Goal: Browse casually: Explore the website without a specific task or goal

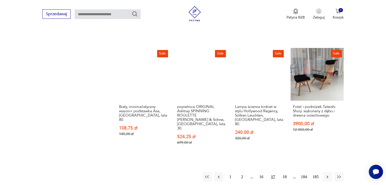
scroll to position [442, 0]
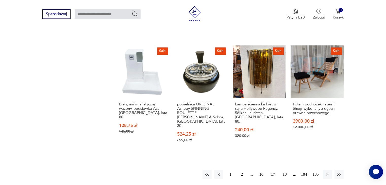
click at [285, 170] on button "18" at bounding box center [284, 174] width 9 height 9
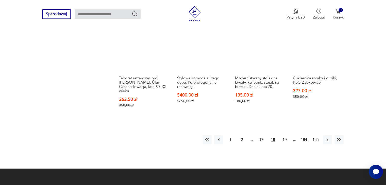
scroll to position [486, 0]
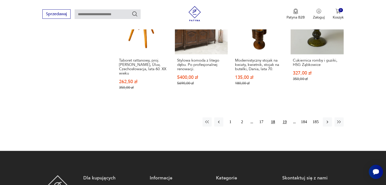
click at [286, 118] on button "19" at bounding box center [284, 122] width 9 height 9
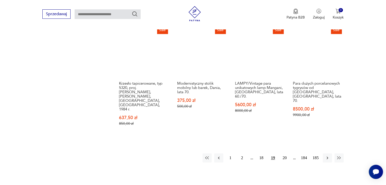
scroll to position [464, 0]
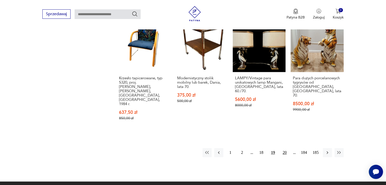
click at [284, 148] on button "20" at bounding box center [284, 152] width 9 height 9
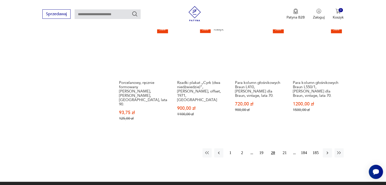
scroll to position [466, 0]
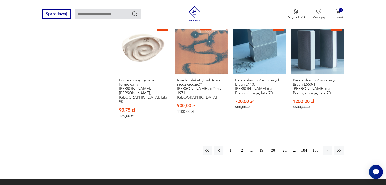
click at [286, 146] on button "21" at bounding box center [284, 150] width 9 height 9
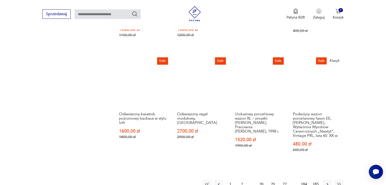
scroll to position [450, 0]
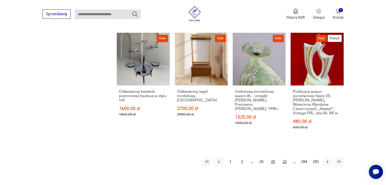
click at [283, 157] on button "22" at bounding box center [284, 161] width 9 height 9
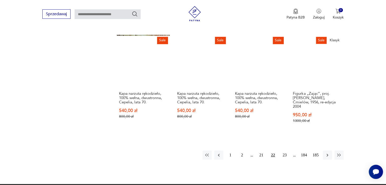
scroll to position [482, 0]
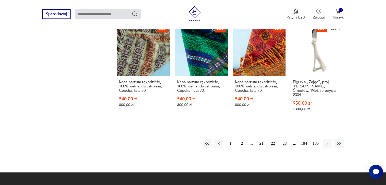
click at [285, 139] on button "23" at bounding box center [284, 143] width 9 height 9
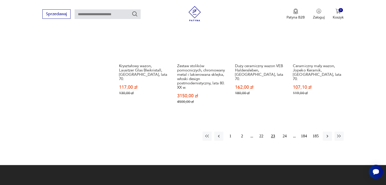
scroll to position [500, 0]
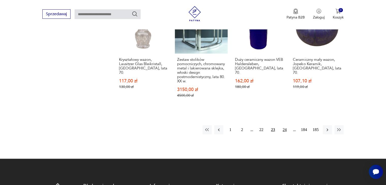
click at [284, 125] on button "24" at bounding box center [284, 129] width 9 height 9
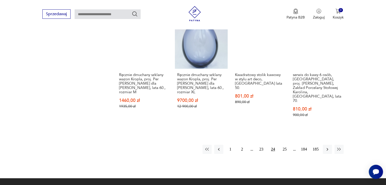
scroll to position [475, 0]
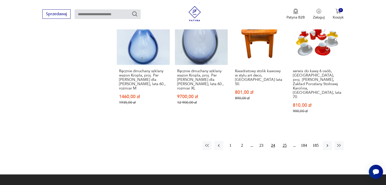
click at [285, 141] on button "25" at bounding box center [284, 145] width 9 height 9
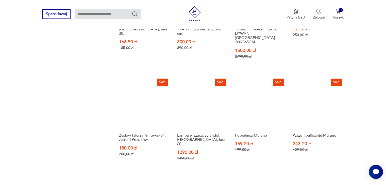
scroll to position [438, 0]
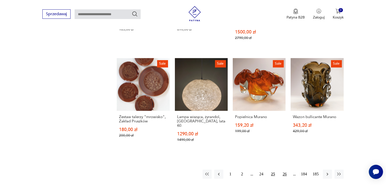
click at [284, 170] on button "26" at bounding box center [284, 174] width 9 height 9
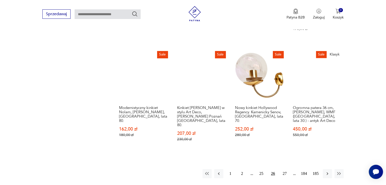
scroll to position [429, 0]
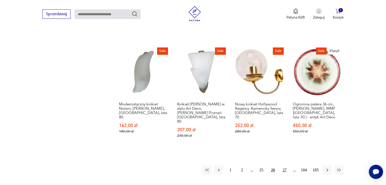
click at [284, 166] on button "27" at bounding box center [284, 170] width 9 height 9
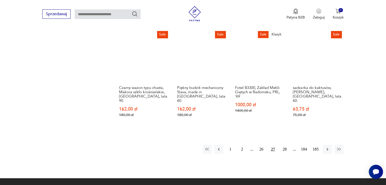
scroll to position [441, 0]
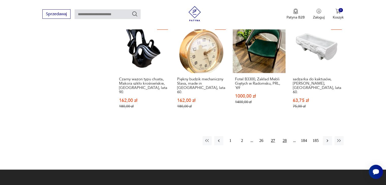
click at [285, 136] on button "28" at bounding box center [284, 140] width 9 height 9
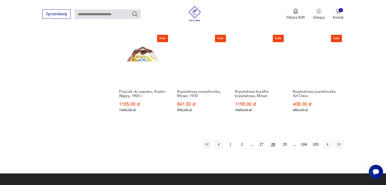
scroll to position [424, 0]
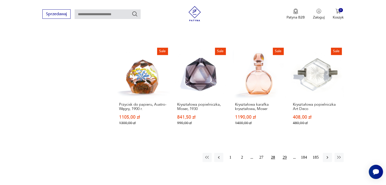
click at [284, 153] on button "29" at bounding box center [284, 157] width 9 height 9
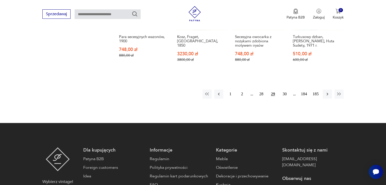
scroll to position [504, 0]
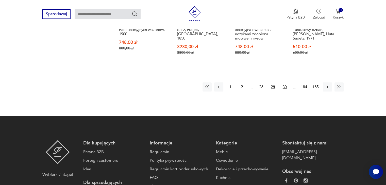
click at [285, 83] on button "30" at bounding box center [284, 87] width 9 height 9
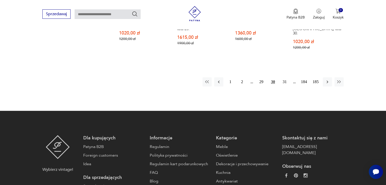
scroll to position [507, 0]
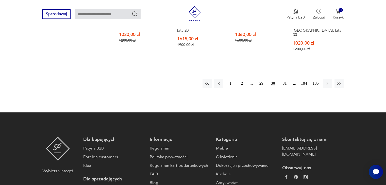
click at [377, 112] on footer "Wybierz vintage! Dla kupujących Patyna B2B Foreign customers Idea Dla sprzedają…" at bounding box center [193, 186] width 386 height 148
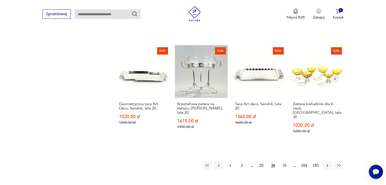
scroll to position [445, 0]
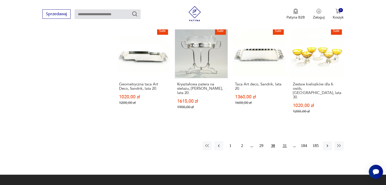
click at [284, 141] on button "31" at bounding box center [284, 145] width 9 height 9
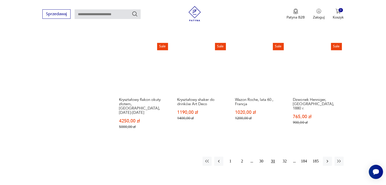
scroll to position [436, 0]
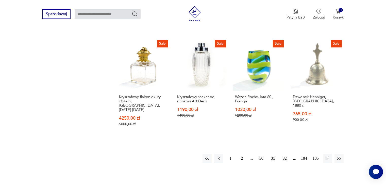
click at [286, 154] on button "32" at bounding box center [284, 158] width 9 height 9
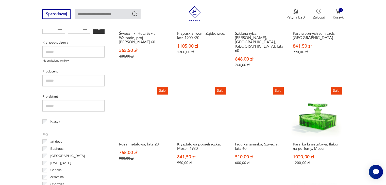
scroll to position [184, 0]
